Goal: Information Seeking & Learning: Learn about a topic

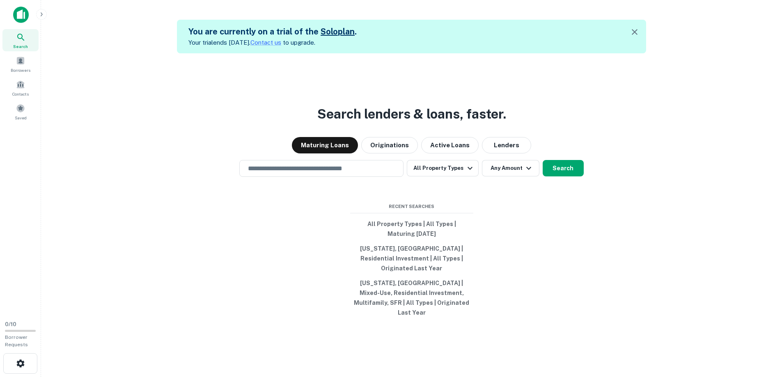
drag, startPoint x: 486, startPoint y: 83, endPoint x: 479, endPoint y: 85, distance: 6.9
click at [484, 85] on div "Search lenders & loans, faster. Maturing Loans Originations Active Loans Lender…" at bounding box center [412, 241] width 728 height 377
click at [279, 173] on input "text" at bounding box center [321, 168] width 157 height 9
click at [154, 133] on div "Search lenders & loans, faster. Maturing Loans Originations Active Loans Lender…" at bounding box center [412, 241] width 728 height 377
drag, startPoint x: 206, startPoint y: 60, endPoint x: 507, endPoint y: 1, distance: 307.1
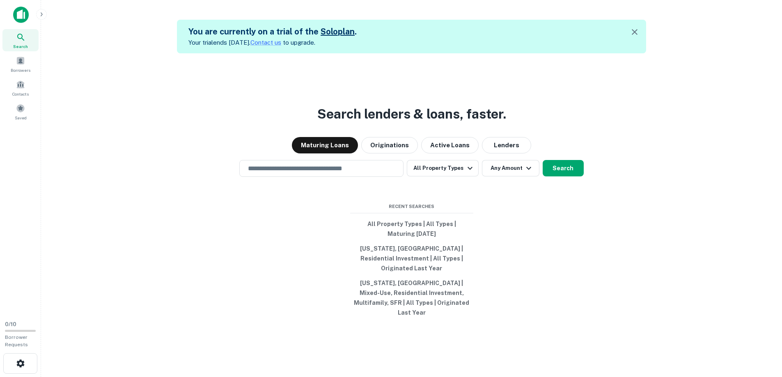
click at [206, 60] on div "Search lenders & loans, faster. Maturing Loans Originations Active Loans Lender…" at bounding box center [412, 241] width 728 height 377
click at [314, 173] on input "text" at bounding box center [321, 168] width 157 height 9
click at [315, 173] on input "text" at bounding box center [321, 168] width 157 height 9
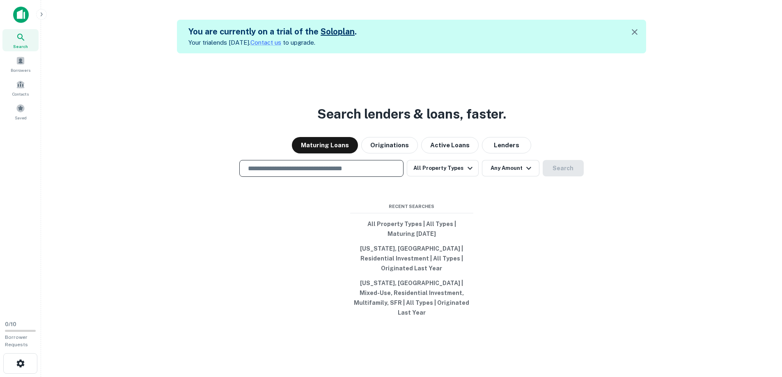
click at [315, 173] on input "text" at bounding box center [321, 168] width 157 height 9
drag, startPoint x: 315, startPoint y: 181, endPoint x: 317, endPoint y: 177, distance: 4.6
click at [317, 173] on input "text" at bounding box center [321, 168] width 157 height 9
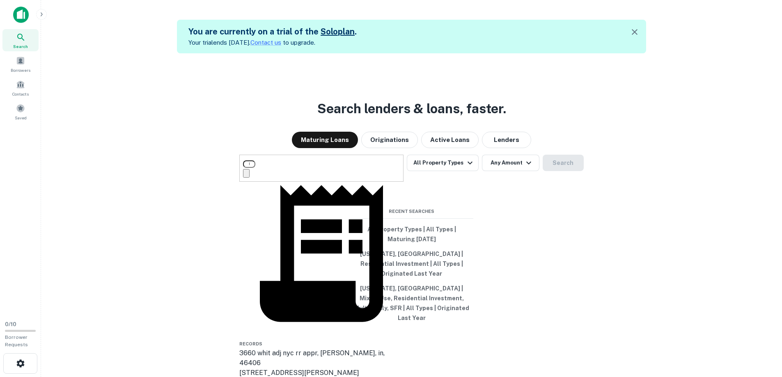
click at [255, 168] on input "***" at bounding box center [249, 164] width 12 height 7
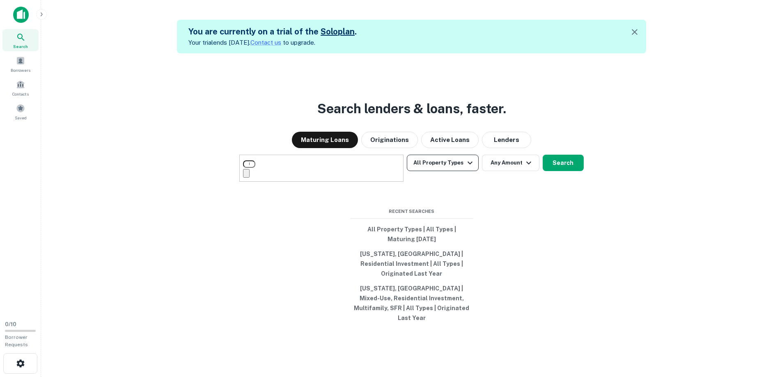
type input "**********"
click at [470, 171] on button "All Property Types" at bounding box center [442, 163] width 71 height 16
click at [560, 377] on div at bounding box center [391, 377] width 782 height 0
click at [521, 171] on button "Any Amount" at bounding box center [516, 163] width 57 height 16
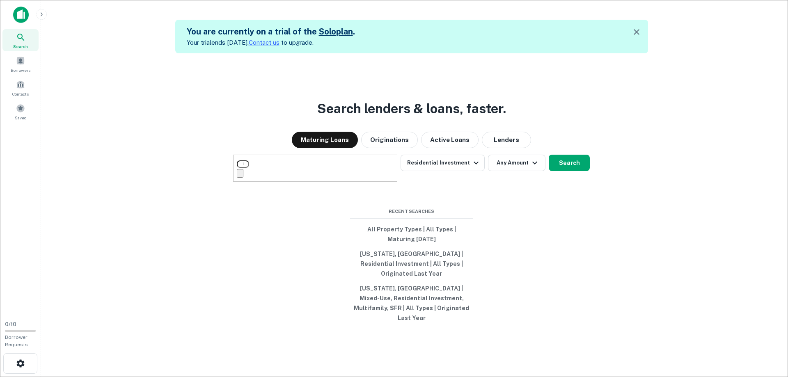
click at [612, 377] on div at bounding box center [391, 384] width 782 height 0
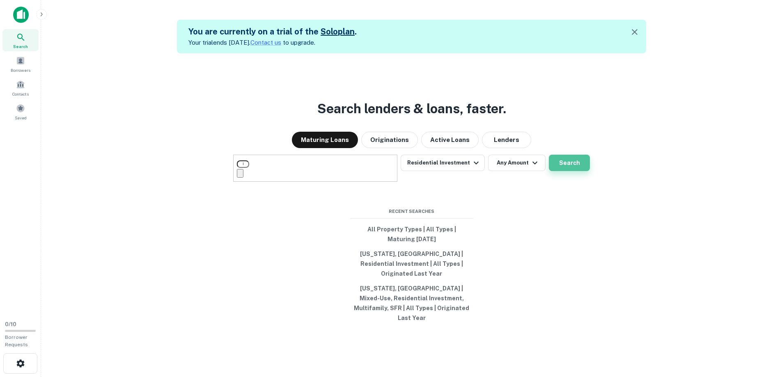
click at [567, 171] on button "Search" at bounding box center [569, 163] width 41 height 16
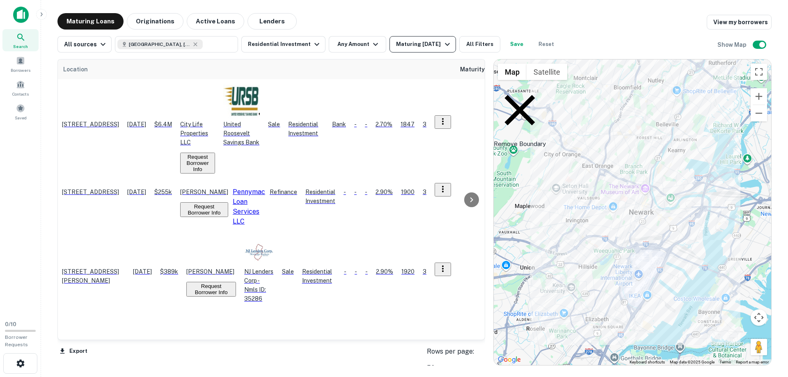
click at [434, 43] on div "Maturing [DATE]" at bounding box center [424, 44] width 56 height 10
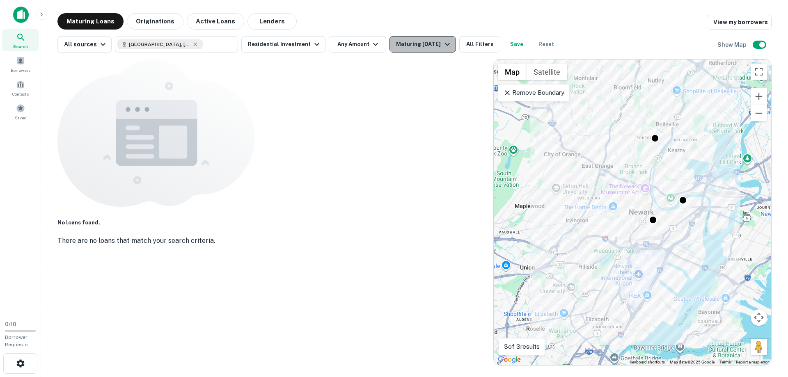
click at [422, 45] on div "Maturing [DATE]" at bounding box center [424, 44] width 56 height 10
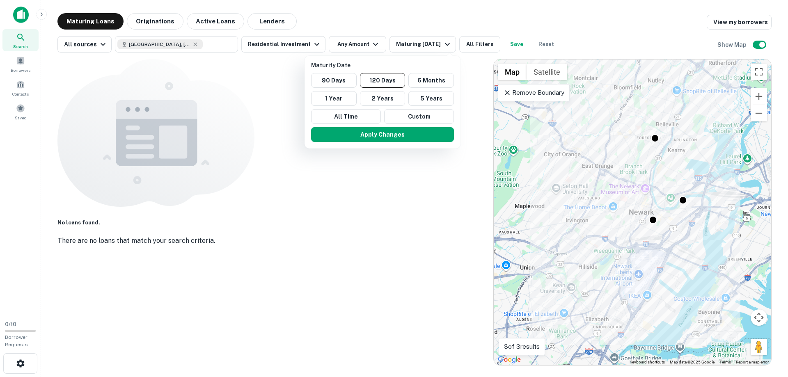
click at [437, 20] on div at bounding box center [394, 188] width 788 height 377
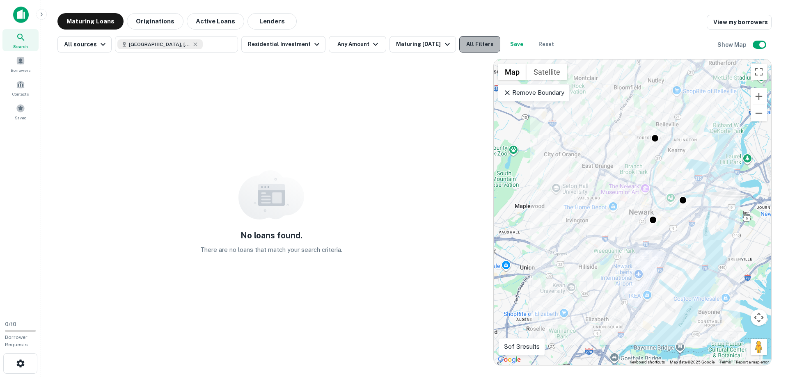
click at [485, 39] on button "All Filters" at bounding box center [479, 44] width 41 height 16
